Goal: Task Accomplishment & Management: Complete application form

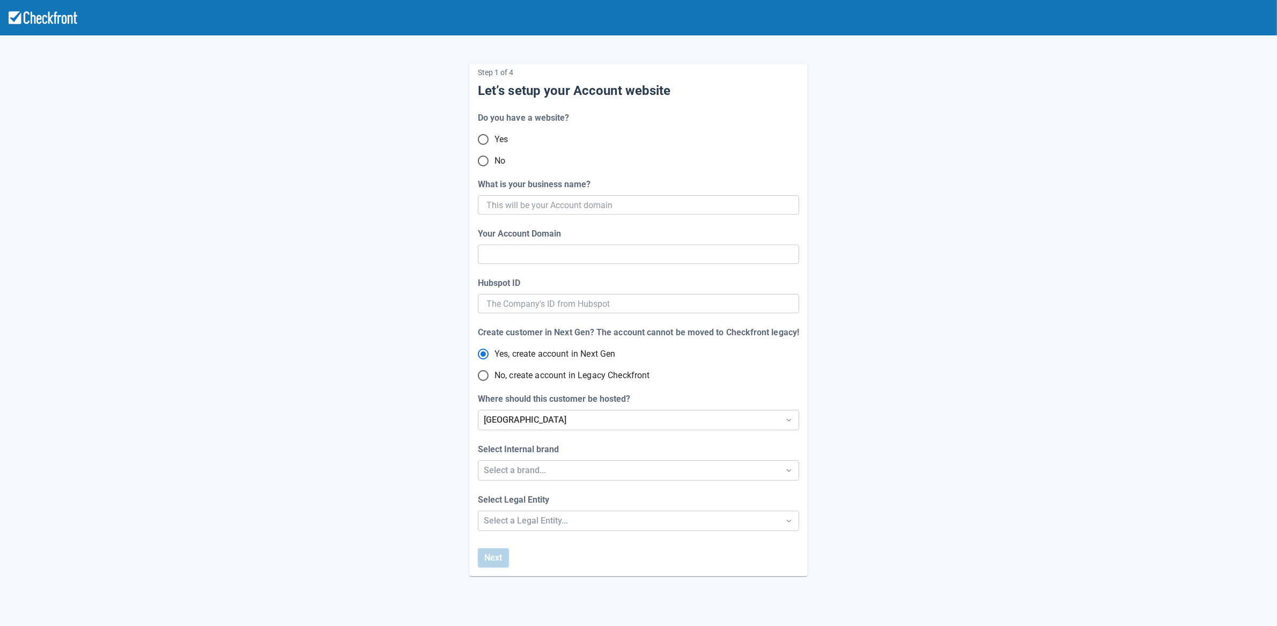
click at [485, 162] on input "No" at bounding box center [483, 161] width 23 height 23
radio input "true"
click at [550, 204] on input "What is your business name?" at bounding box center [637, 204] width 302 height 19
paste input "gpy-20250813t1000"
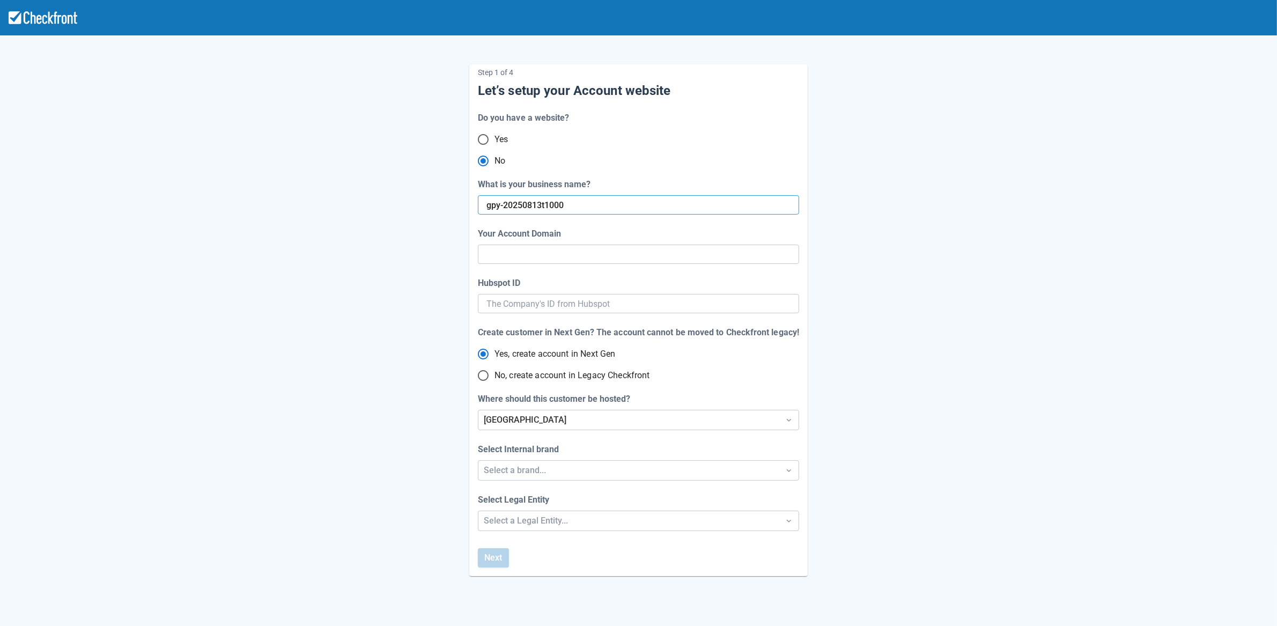
type input "gpy-20250813t1000"
type input "gpy-20250813-t-1000"
radio input "true"
click at [384, 287] on div "Step 1 of 4 Let’s setup your Account website Do you have a website? Yes No What…" at bounding box center [638, 311] width 611 height 529
click at [481, 375] on input "No, create account in Legacy Checkfront" at bounding box center [483, 375] width 23 height 23
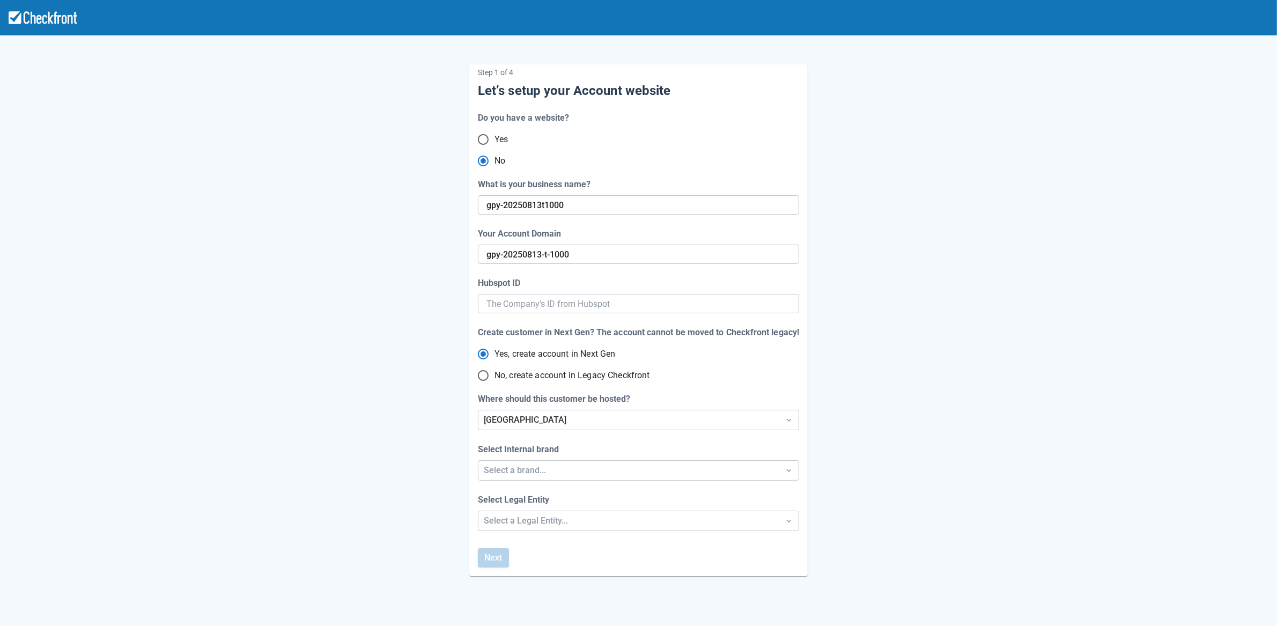
radio input "true"
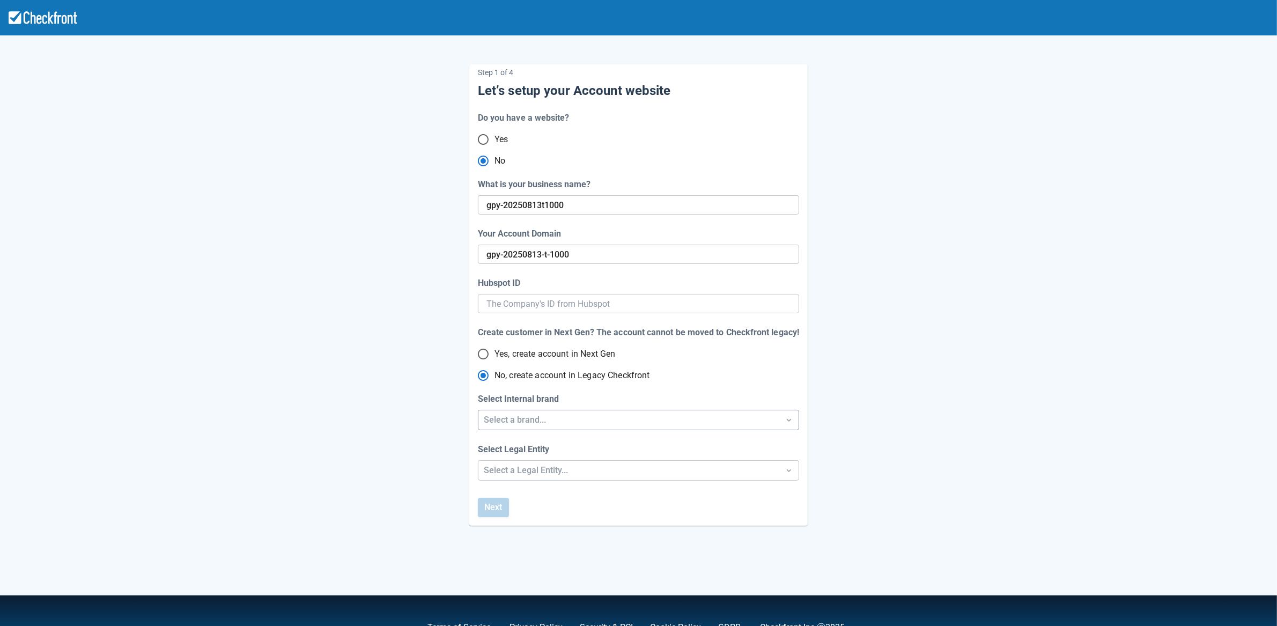
radio input "true"
click at [498, 422] on div "Select a brand..." at bounding box center [629, 420] width 290 height 13
click at [511, 453] on div "Checkfront" at bounding box center [638, 448] width 321 height 22
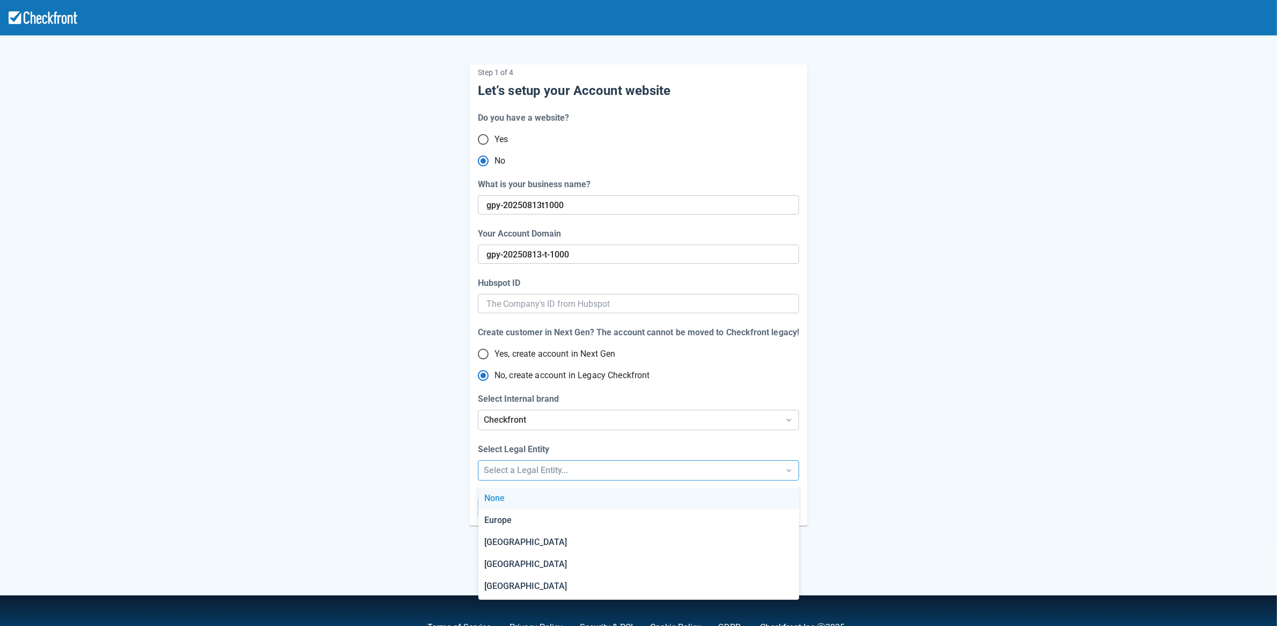
click at [505, 472] on div "Select a Legal Entity..." at bounding box center [629, 470] width 290 height 13
click at [498, 545] on div "[GEOGRAPHIC_DATA]" at bounding box center [638, 543] width 321 height 22
radio input "false"
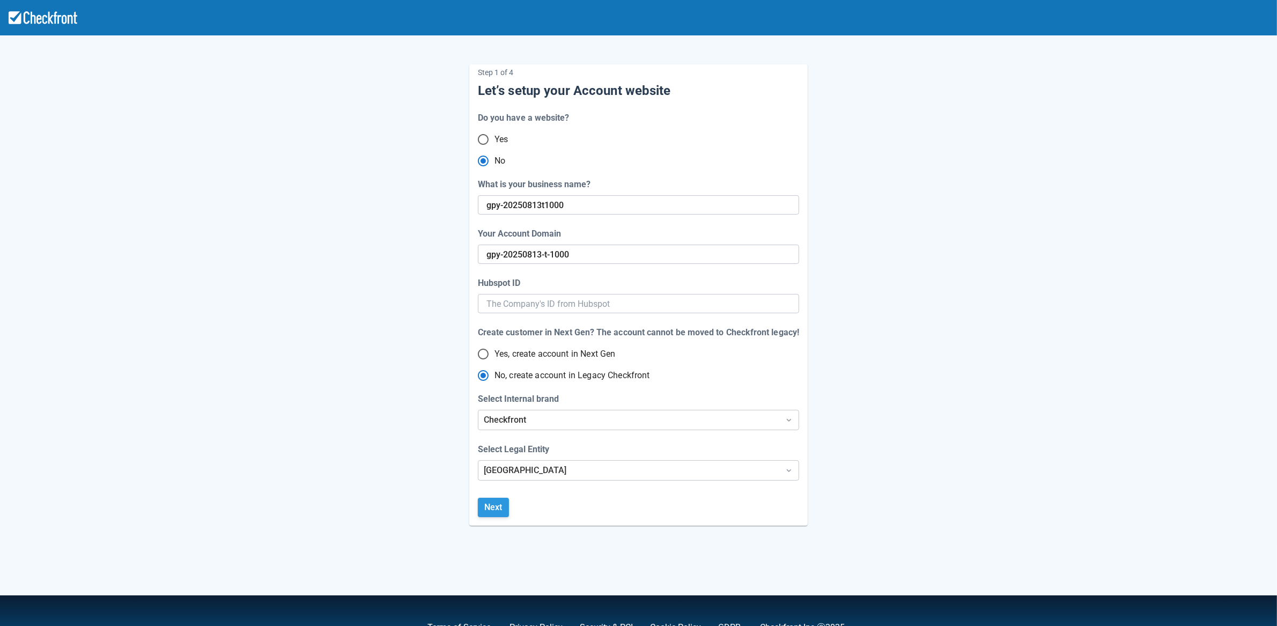
click at [500, 512] on button "Next" at bounding box center [493, 507] width 31 height 19
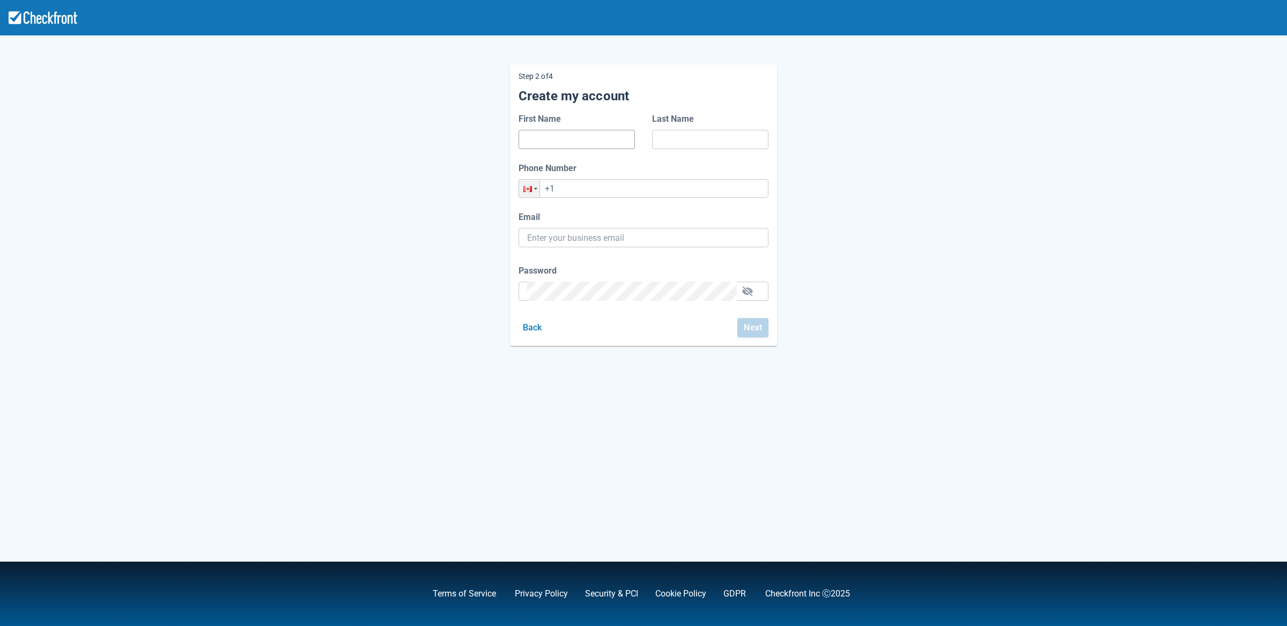
click at [539, 136] on input "First Name" at bounding box center [576, 139] width 99 height 19
type input "g"
click at [674, 138] on input "Last Name" at bounding box center [710, 139] width 99 height 19
type input "g"
click at [598, 189] on input "+1" at bounding box center [644, 188] width 250 height 19
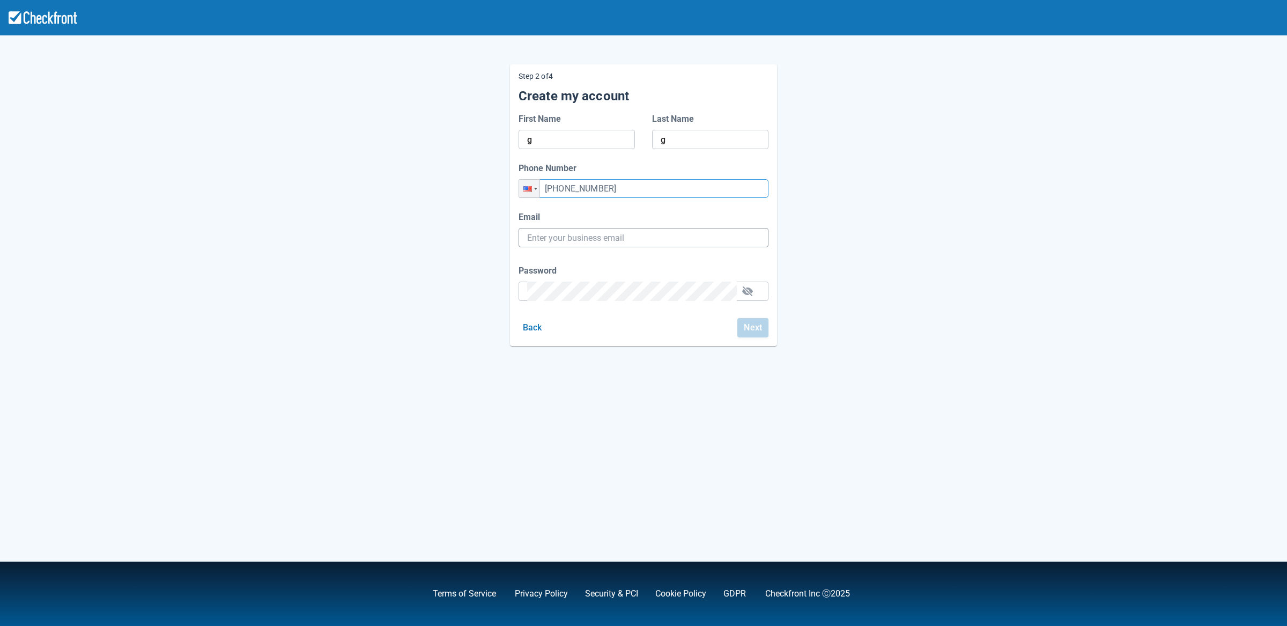
type input "[PHONE_NUMBER]"
click at [576, 239] on input "Email" at bounding box center [643, 237] width 233 height 19
paste input "[EMAIL_ADDRESS][DOMAIN_NAME]"
type input "[EMAIL_ADDRESS][DOMAIN_NAME]"
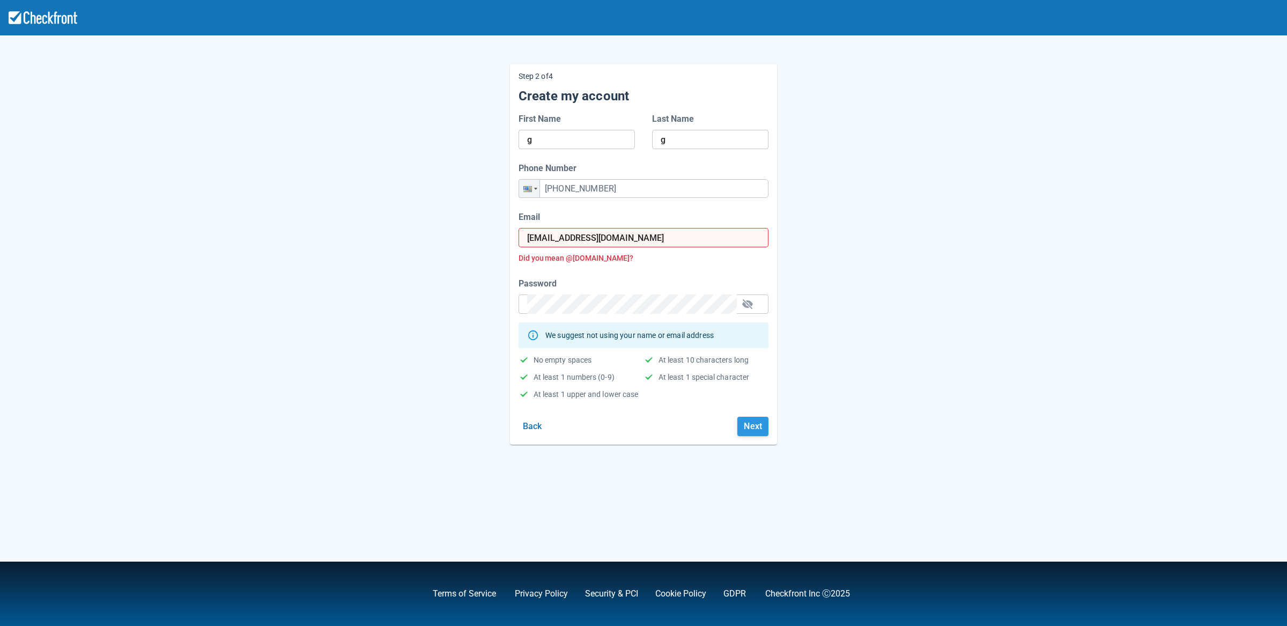
click at [747, 431] on button "Next" at bounding box center [752, 426] width 31 height 19
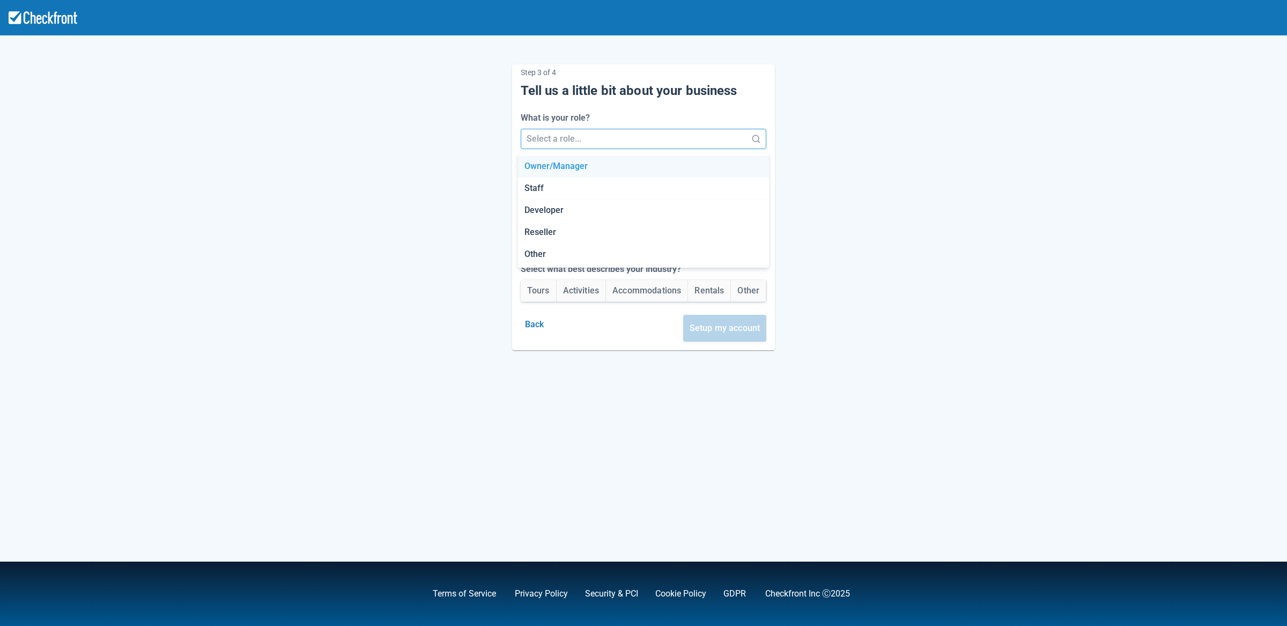
click at [557, 137] on div at bounding box center [634, 138] width 215 height 15
click at [554, 184] on div "Staff" at bounding box center [644, 189] width 252 height 22
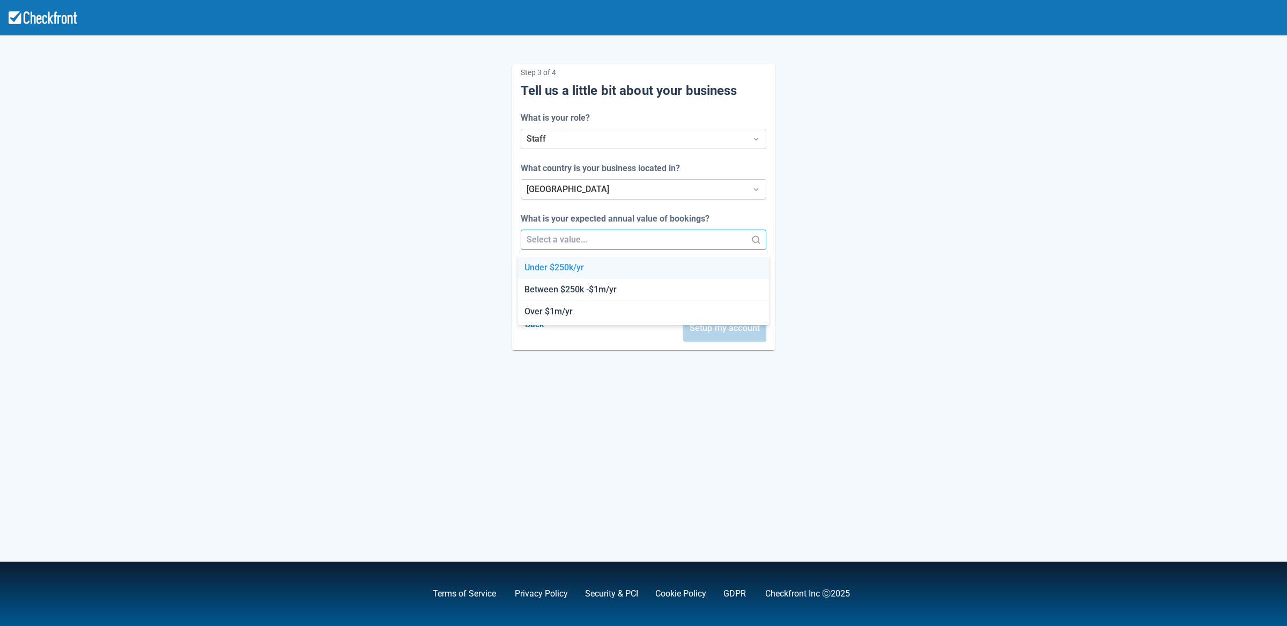
click at [558, 244] on div at bounding box center [634, 239] width 215 height 15
click at [556, 286] on div "Between $250k -$1m/yr" at bounding box center [644, 290] width 252 height 22
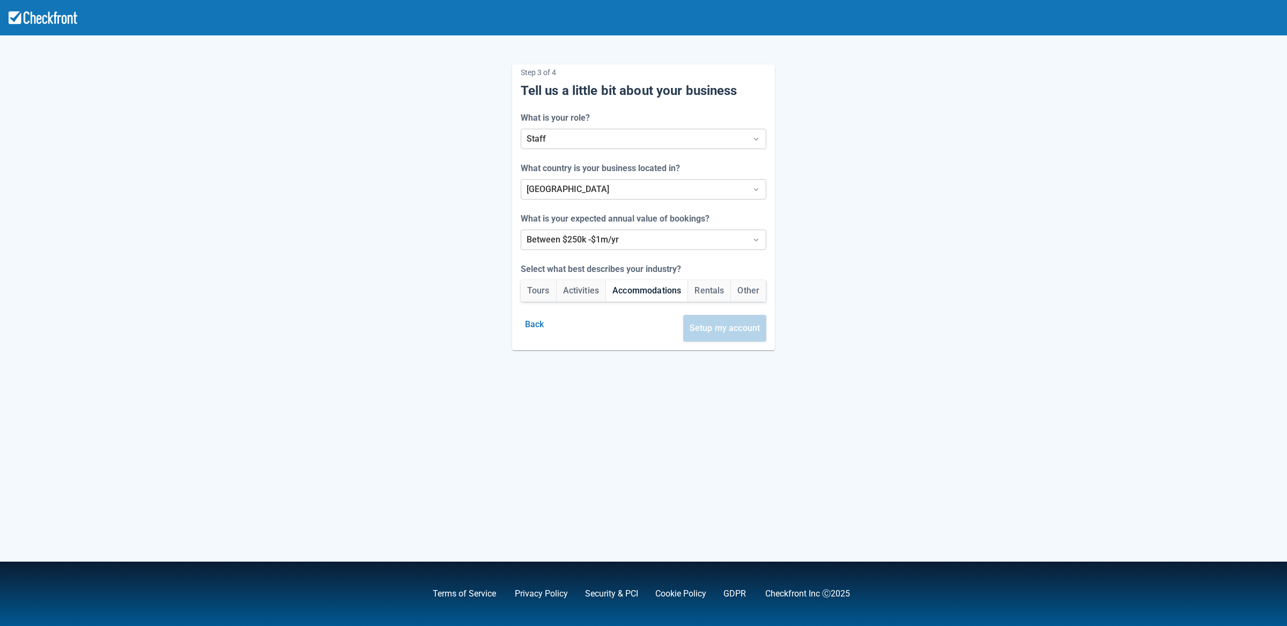
click at [632, 291] on button "Accommodations" at bounding box center [647, 290] width 82 height 21
click at [715, 326] on button "Setup my account" at bounding box center [725, 328] width 84 height 27
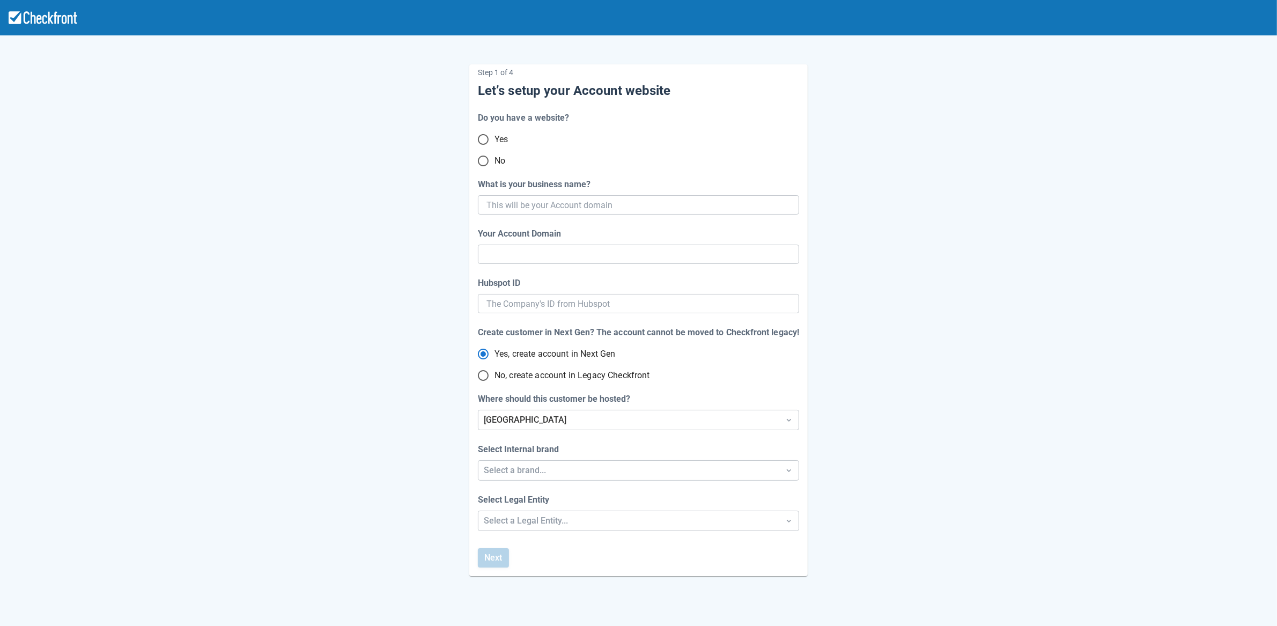
click at [483, 164] on input "No" at bounding box center [483, 161] width 23 height 23
radio input "true"
click at [661, 204] on input "What is your business name?" at bounding box center [637, 204] width 302 height 19
paste input "gpy-20250813t1010"
type input "gpy-20250813t1010"
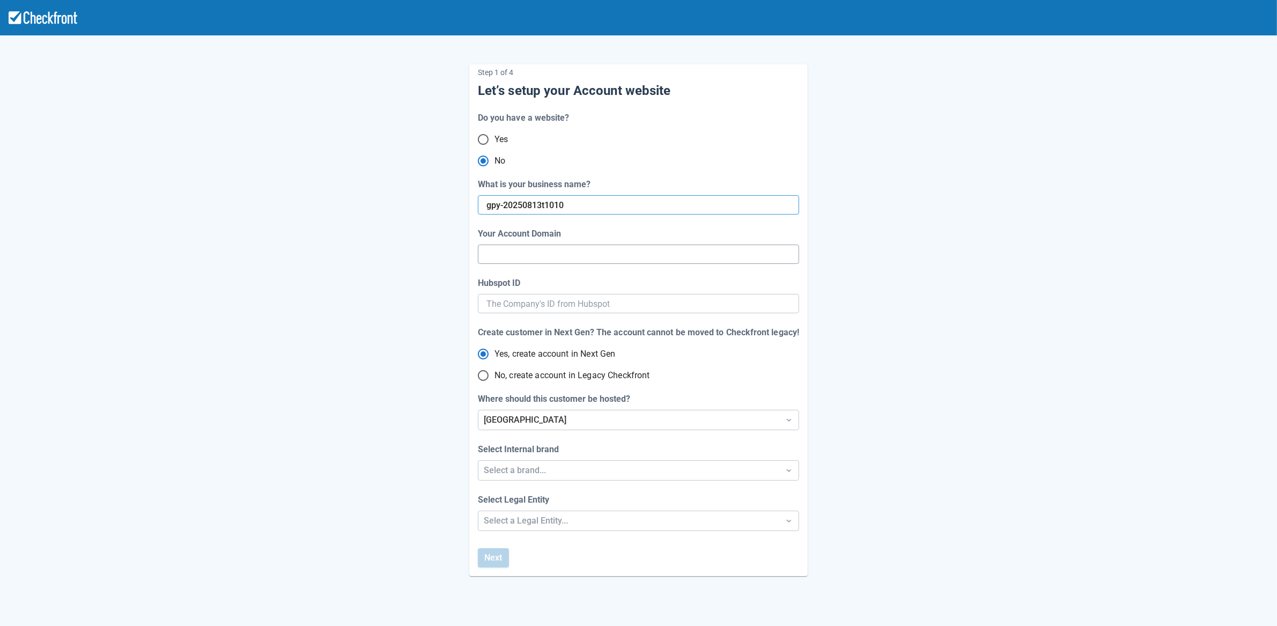
type input "gpy-20250813-t-1010"
radio input "true"
radio input "false"
type input "gpy-20250813t1010"
click at [514, 375] on span "No, create account in Legacy Checkfront" at bounding box center [573, 375] width 156 height 13
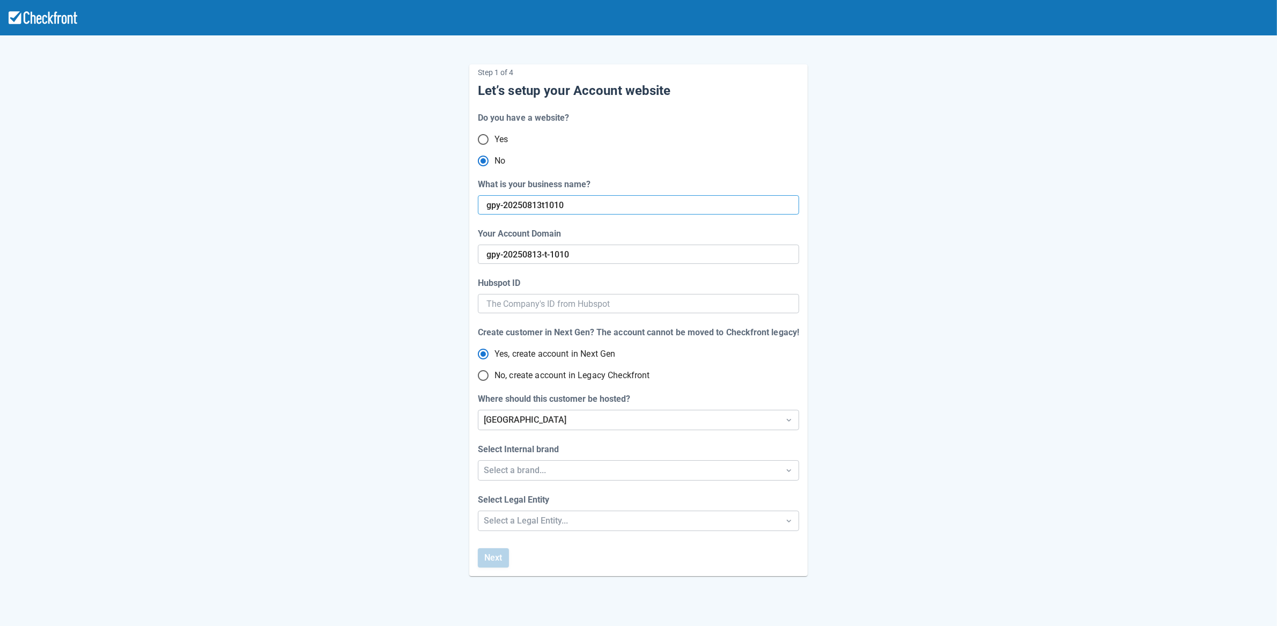
click at [495, 375] on input "No, create account in Legacy Checkfront" at bounding box center [483, 375] width 23 height 23
radio input "true"
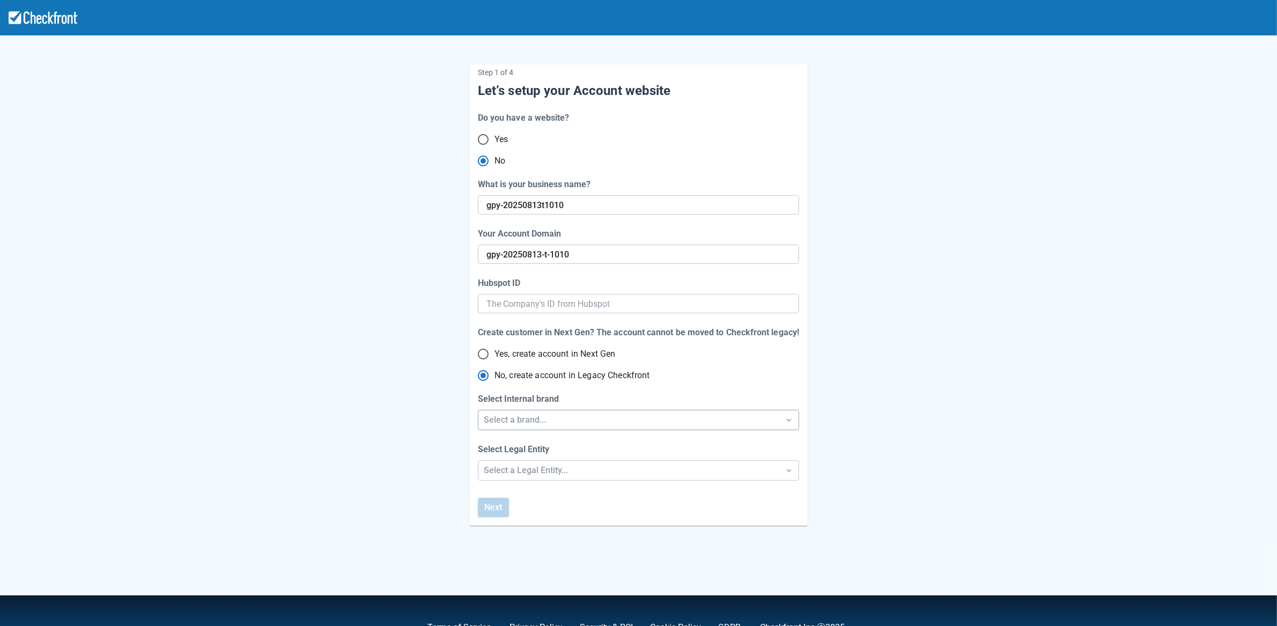
radio input "true"
click at [515, 421] on div "Select a brand..." at bounding box center [629, 420] width 290 height 13
click at [515, 447] on div "Checkfront" at bounding box center [638, 448] width 321 height 22
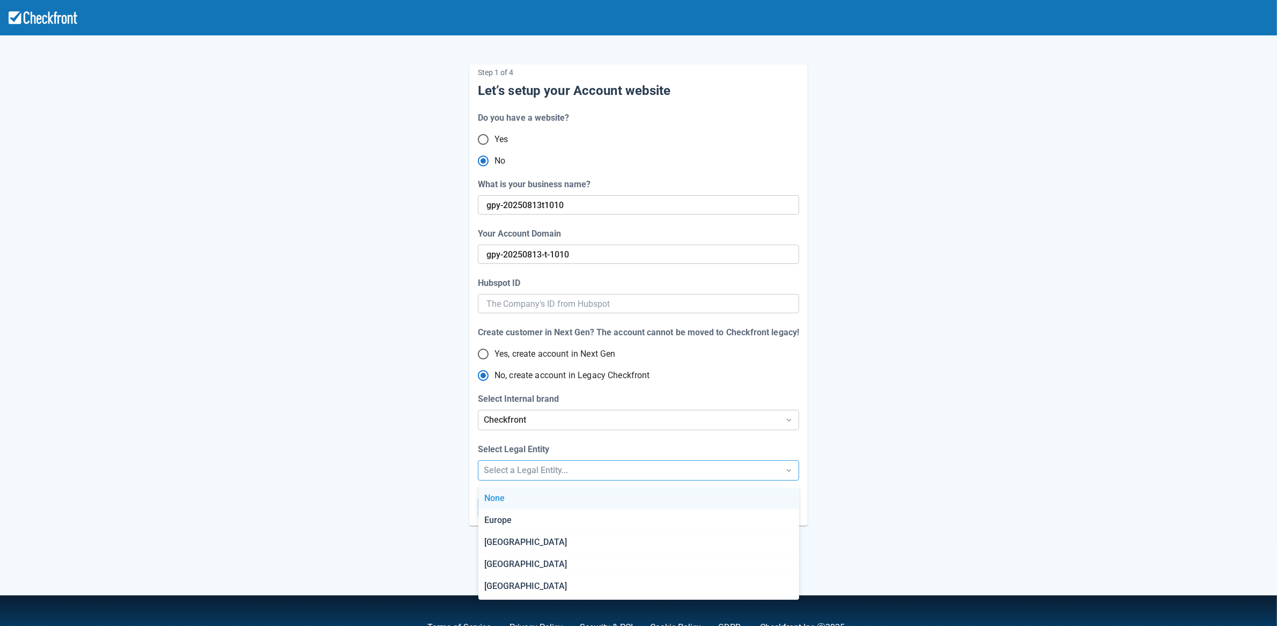
click at [511, 471] on div "Select a Legal Entity..." at bounding box center [629, 470] width 290 height 13
click at [509, 519] on div "Europe" at bounding box center [638, 521] width 321 height 22
radio input "false"
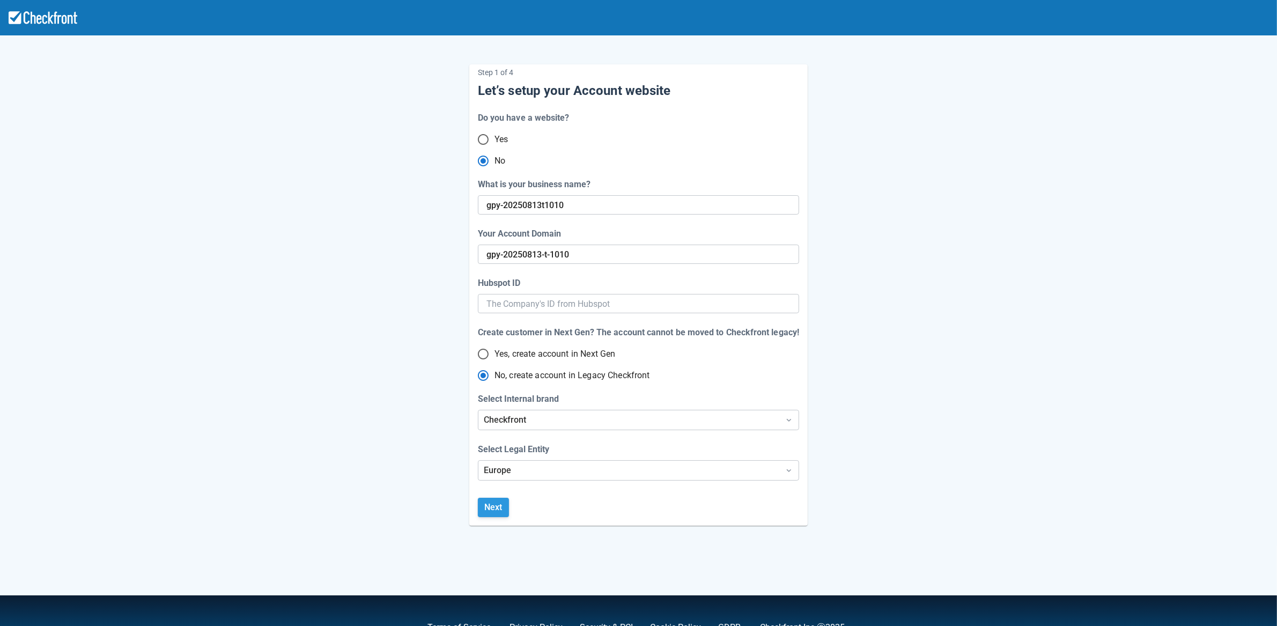
click at [499, 511] on button "Next" at bounding box center [493, 507] width 31 height 19
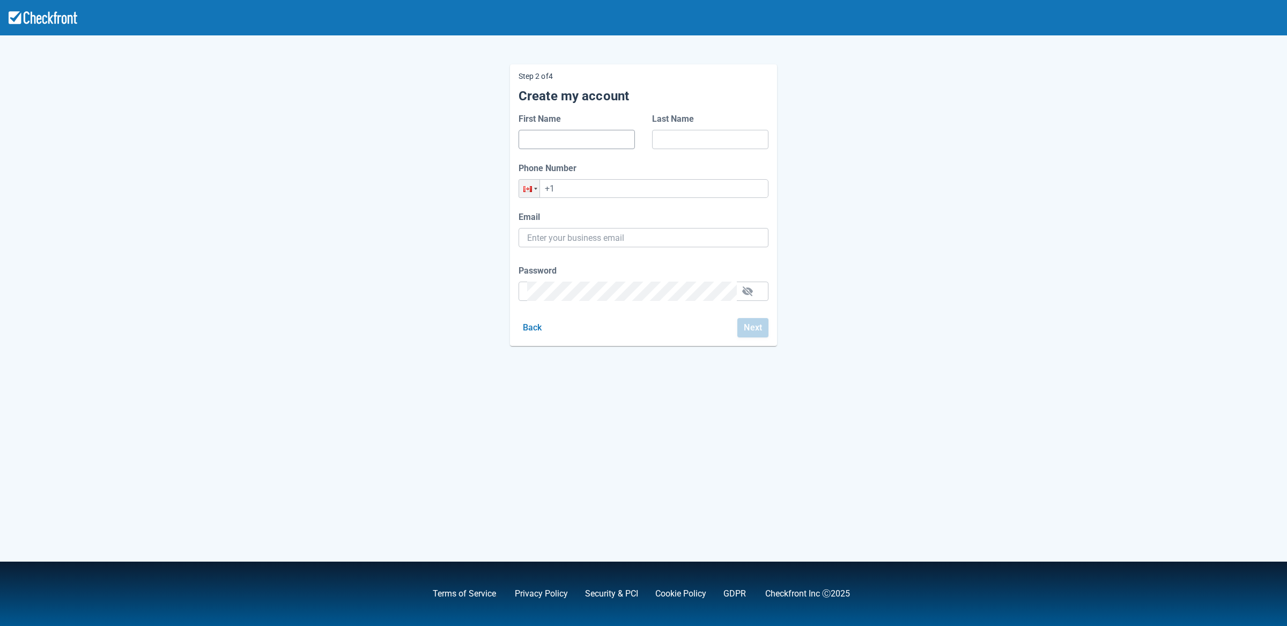
click at [560, 144] on input "First Name" at bounding box center [576, 139] width 99 height 19
type input "r"
click at [687, 139] on input "Last Name" at bounding box center [710, 139] width 99 height 19
type input "r"
click at [614, 189] on input "+1" at bounding box center [644, 188] width 250 height 19
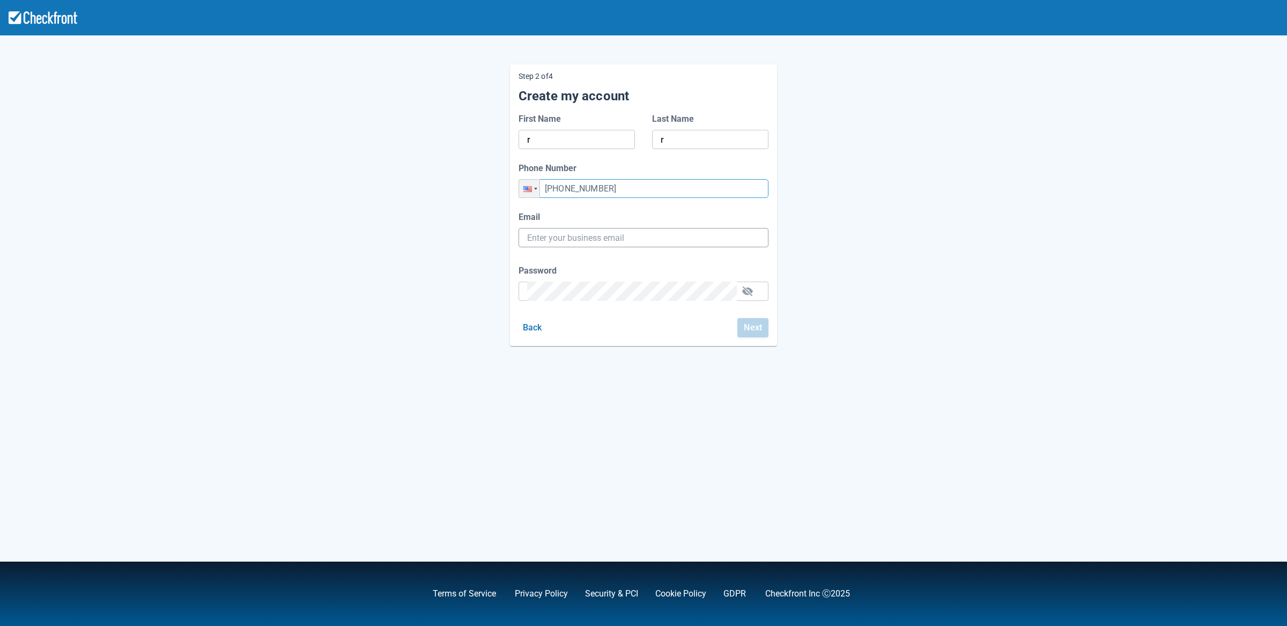
type input "+1 (454) 564-3545"
click at [589, 242] on input "Email" at bounding box center [643, 237] width 233 height 19
paste input "gpy-20250813t1010@email.ghostinspector.com"
type input "gpy-20250813t1010@email.ghostinspector.com"
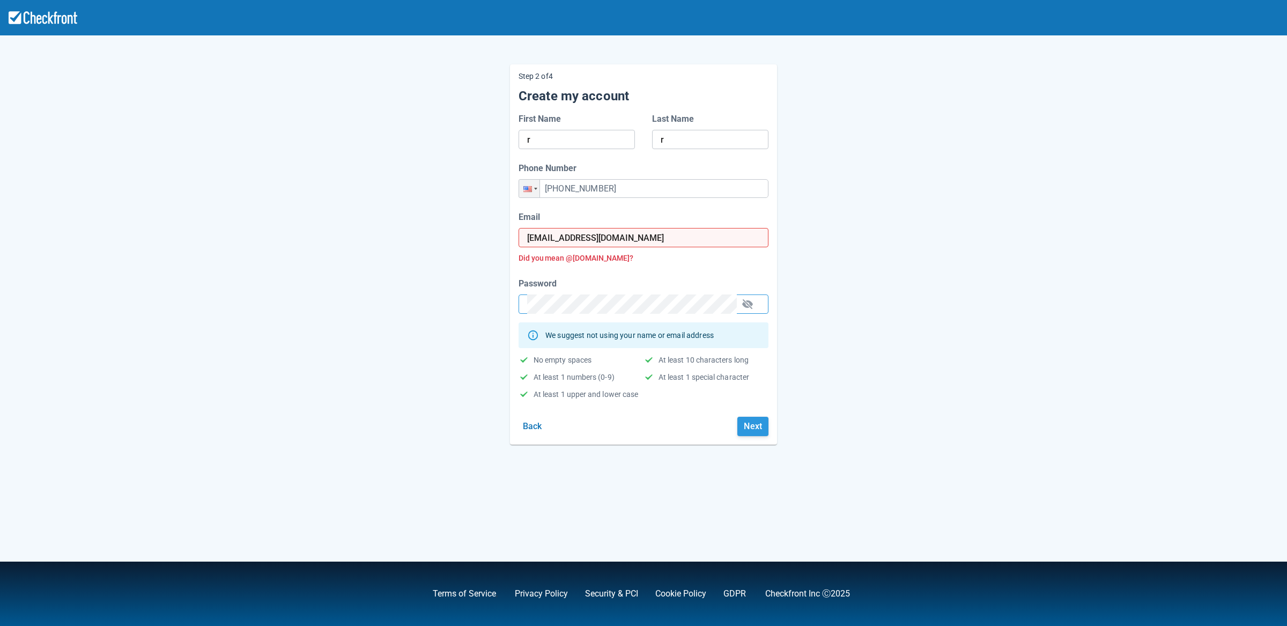
click at [749, 432] on button "Next" at bounding box center [752, 426] width 31 height 19
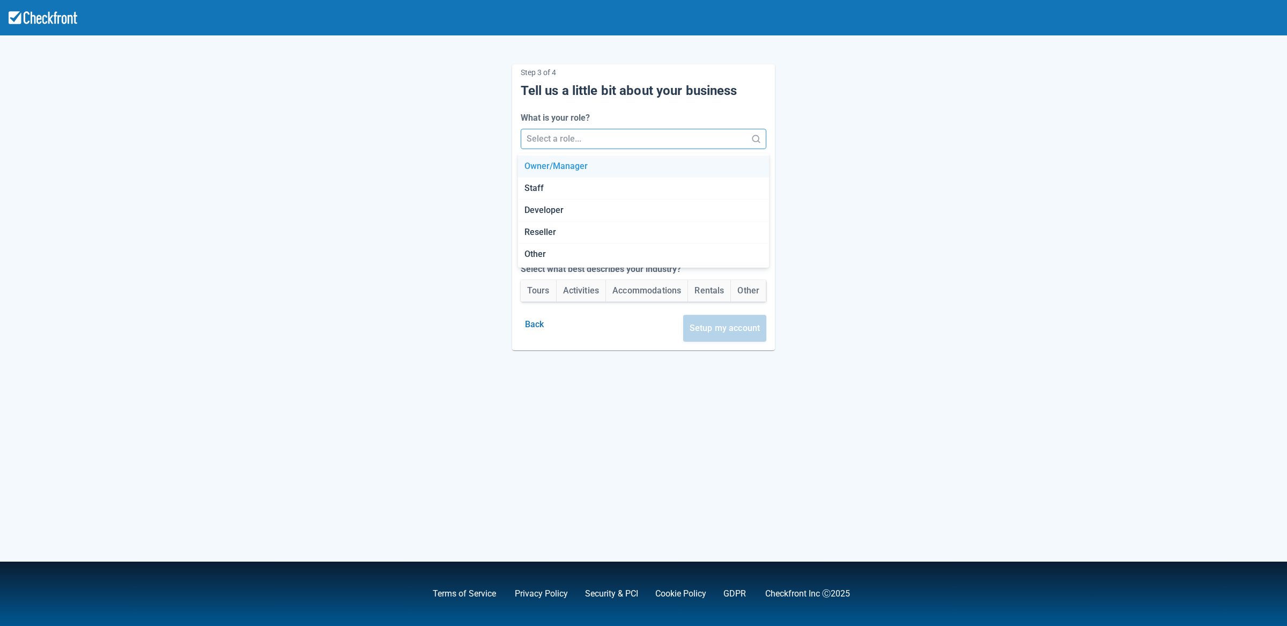
click at [566, 133] on div at bounding box center [634, 138] width 215 height 15
click at [562, 189] on div "Staff" at bounding box center [644, 189] width 252 height 22
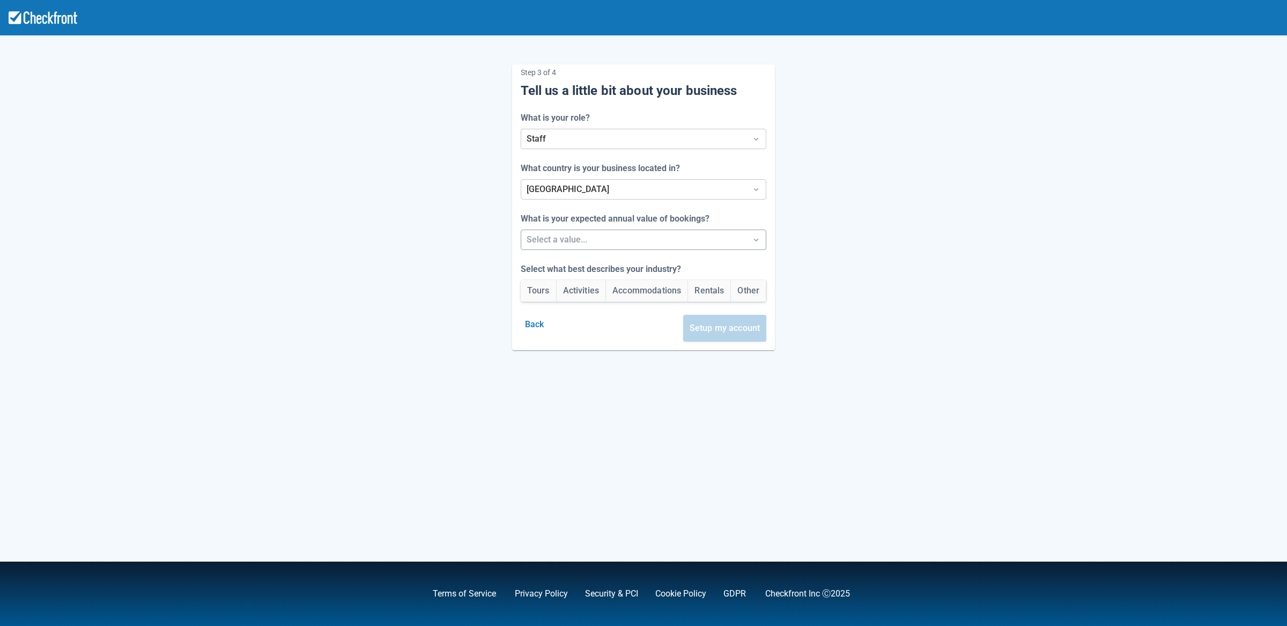
click at [562, 237] on div at bounding box center [634, 239] width 215 height 15
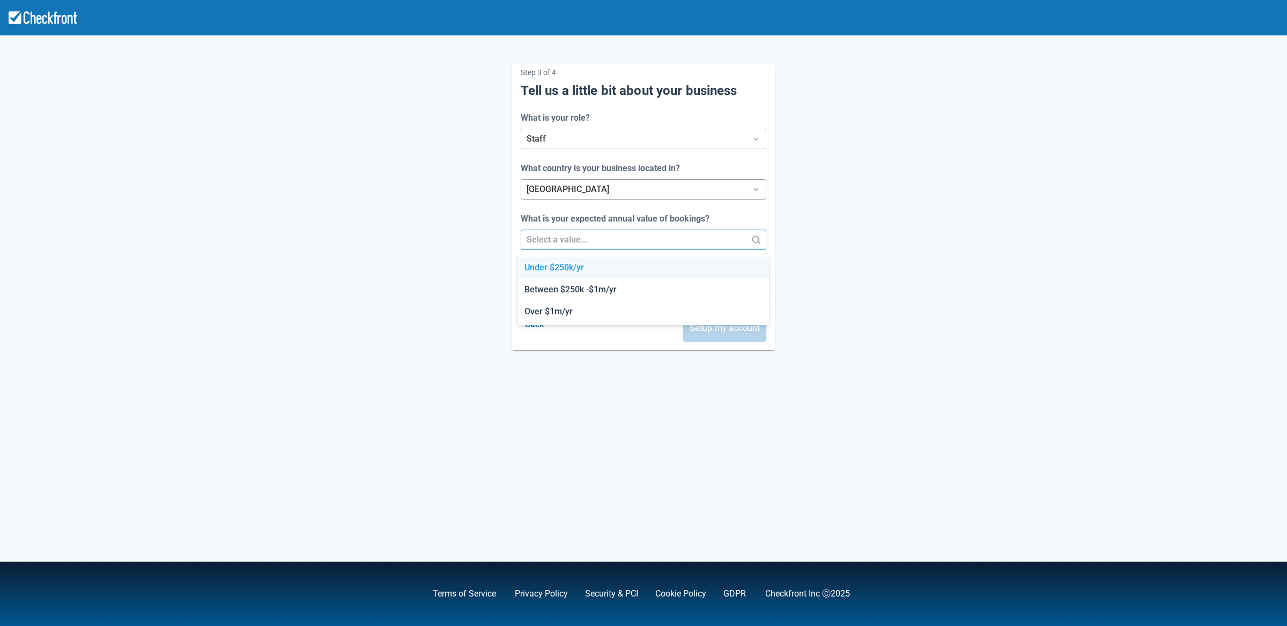
click at [557, 188] on div at bounding box center [634, 189] width 215 height 15
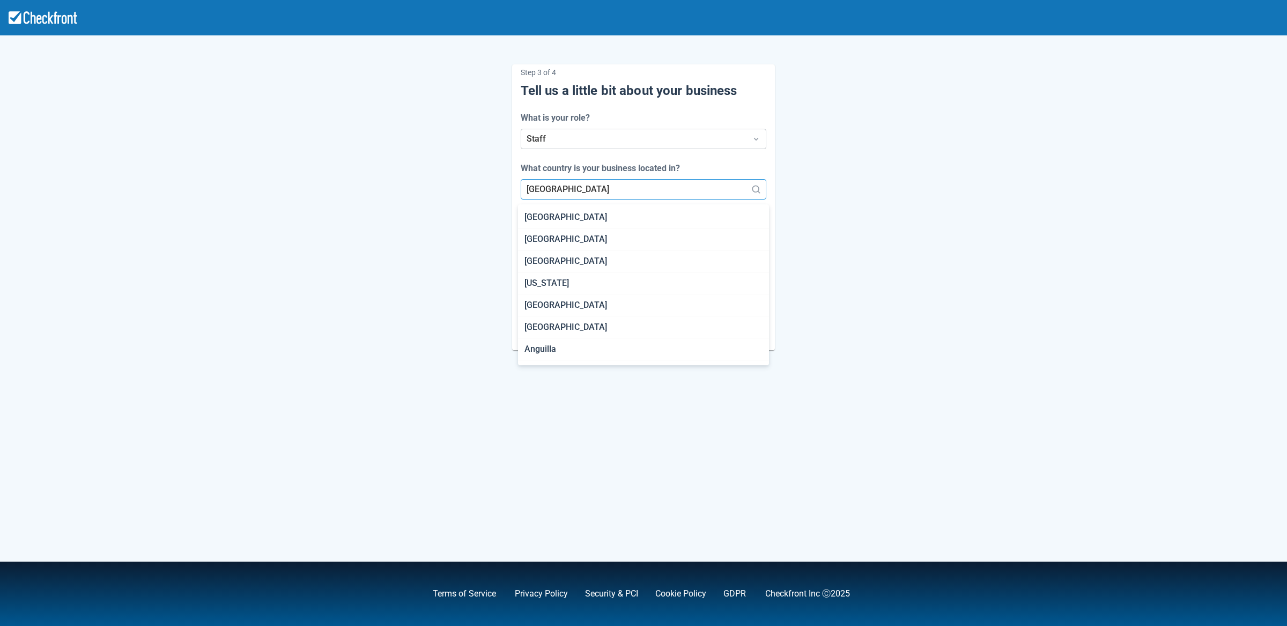
scroll to position [621, 0]
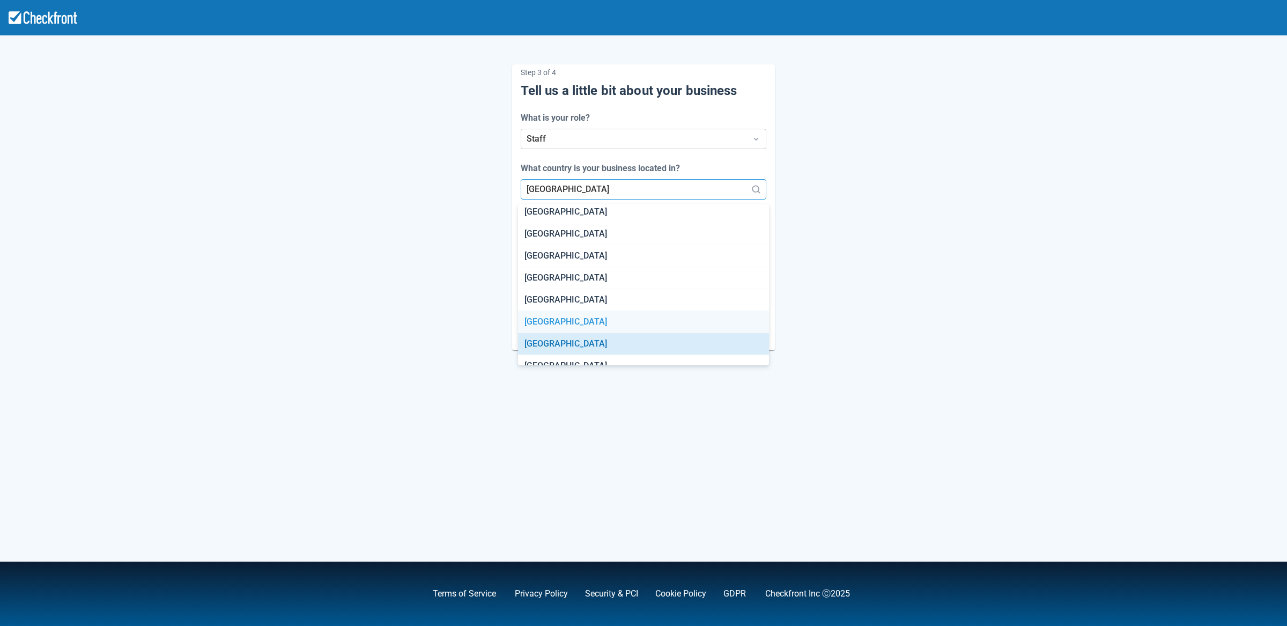
click at [550, 318] on div "Cameroon" at bounding box center [644, 322] width 252 height 22
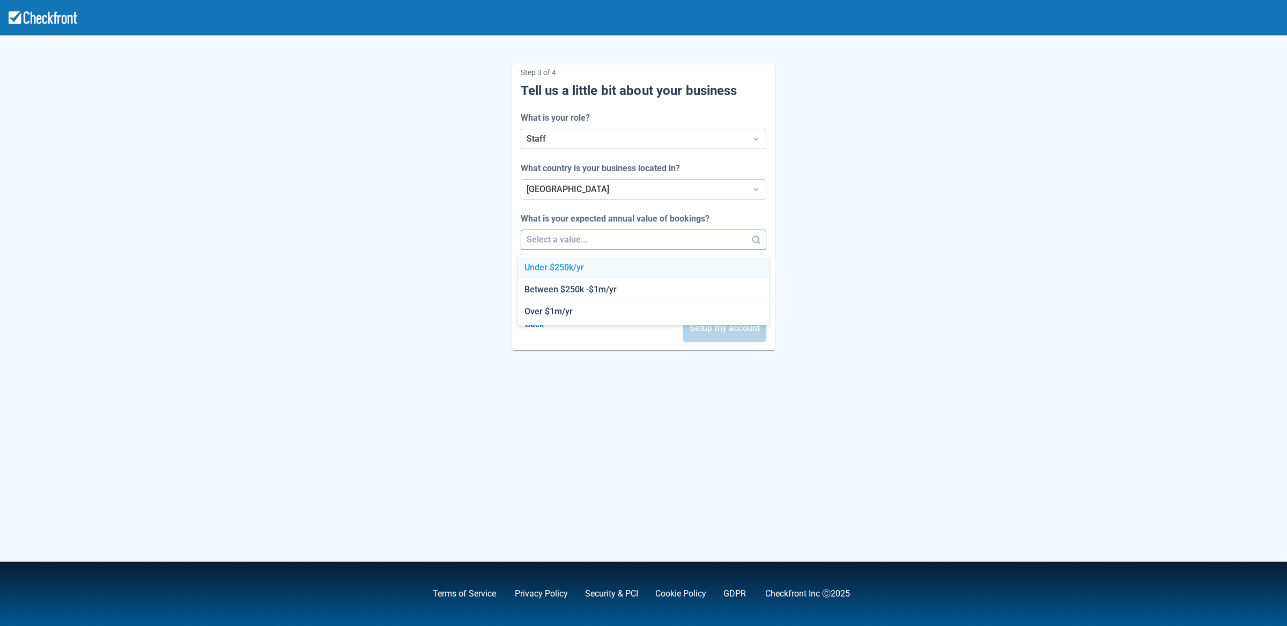
click at [562, 244] on div at bounding box center [634, 239] width 215 height 15
click at [565, 276] on div "Under $250k/yr" at bounding box center [644, 268] width 252 height 22
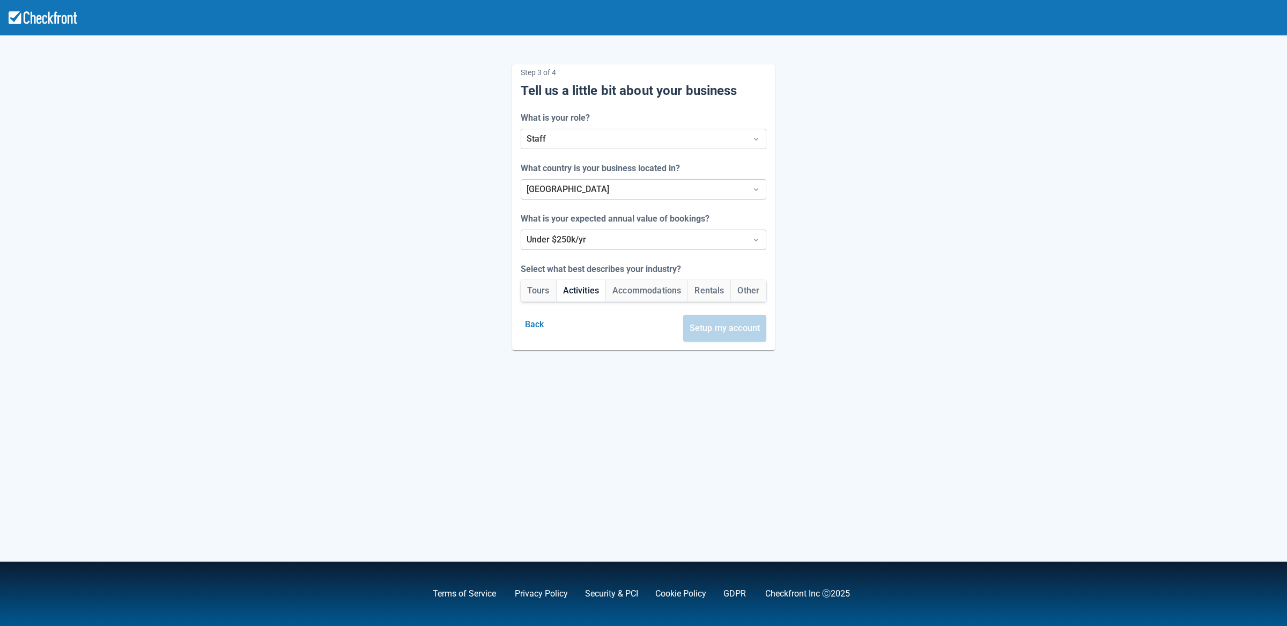
click at [568, 293] on button "Activities" at bounding box center [581, 290] width 49 height 21
click at [716, 333] on button "Setup my account" at bounding box center [725, 328] width 84 height 27
